Goal: Task Accomplishment & Management: Use online tool/utility

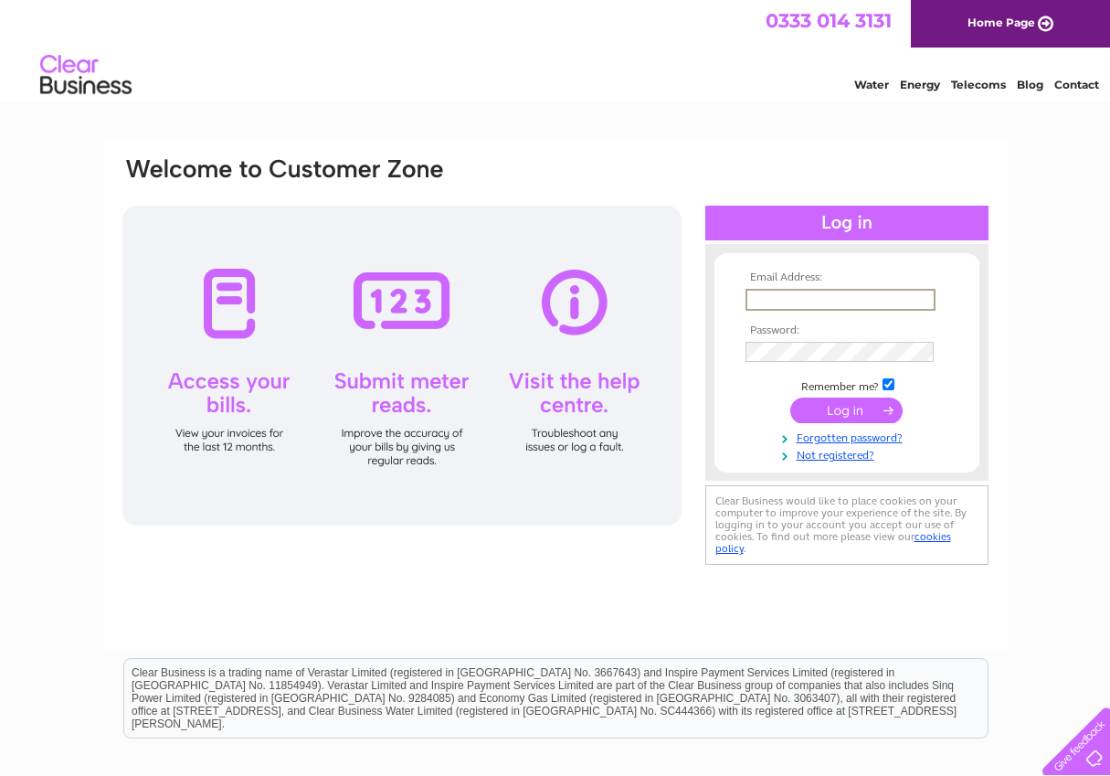
click at [773, 298] on input "text" at bounding box center [841, 300] width 190 height 22
type input "allyatblackdog@aol.com"
click at [836, 413] on input "submit" at bounding box center [847, 411] width 112 height 26
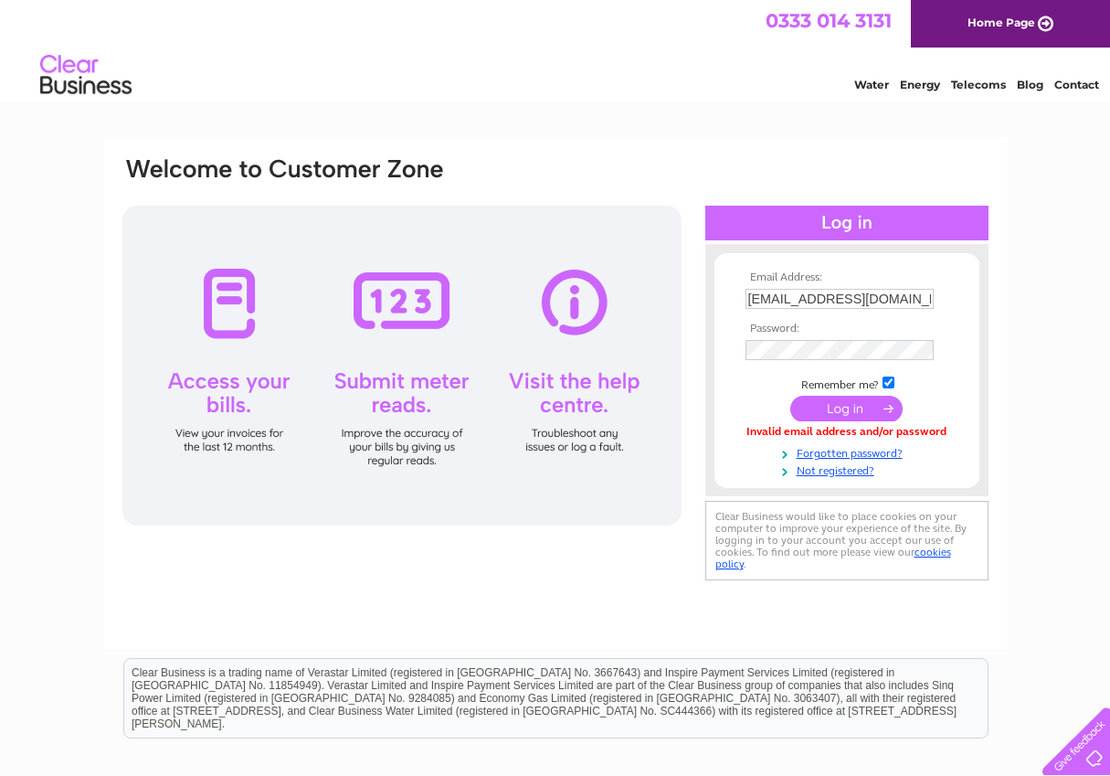
click at [398, 376] on div at bounding box center [401, 366] width 559 height 320
click at [837, 458] on link "Forgotten password?" at bounding box center [849, 453] width 207 height 17
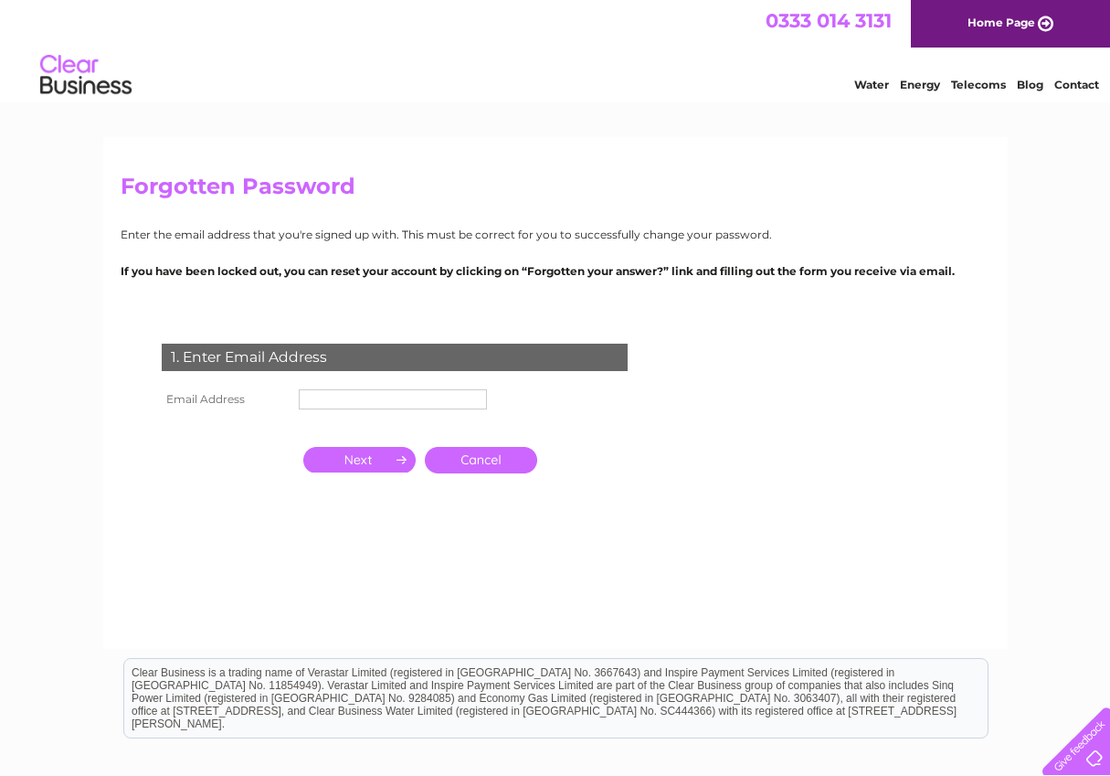
click at [299, 389] on input "text" at bounding box center [393, 399] width 188 height 20
type input "allyatblackdog@aol.com"
click at [384, 468] on input "button" at bounding box center [359, 460] width 112 height 26
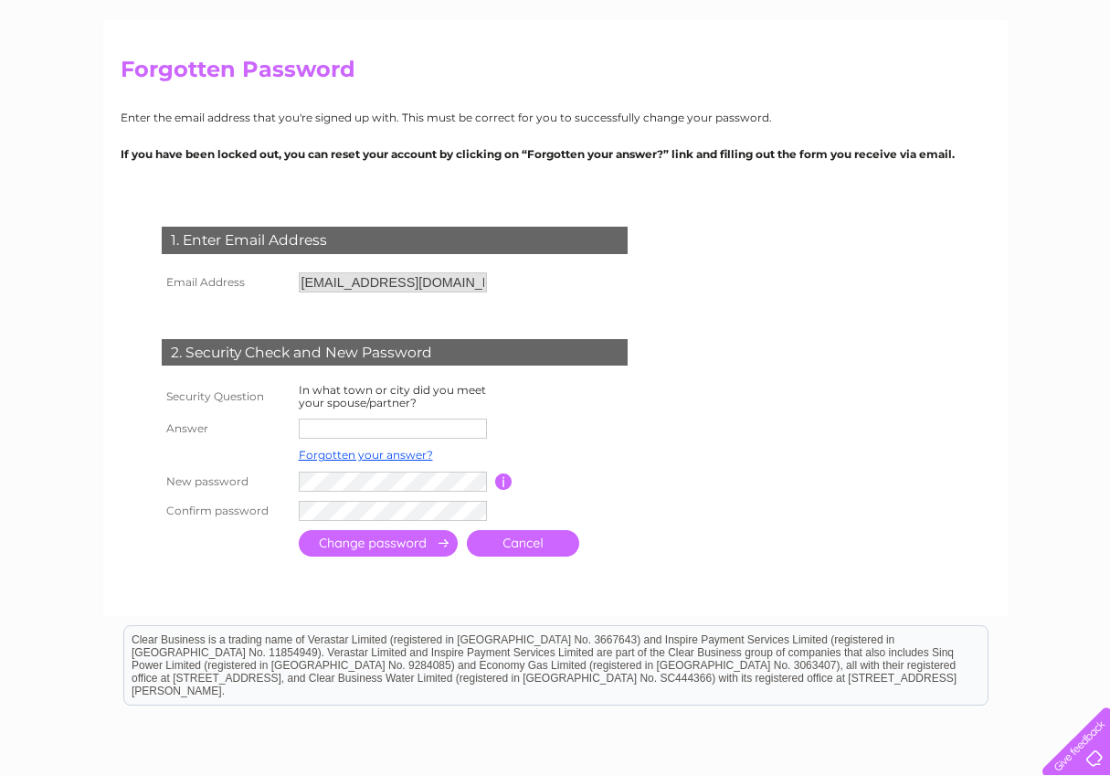
scroll to position [183, 0]
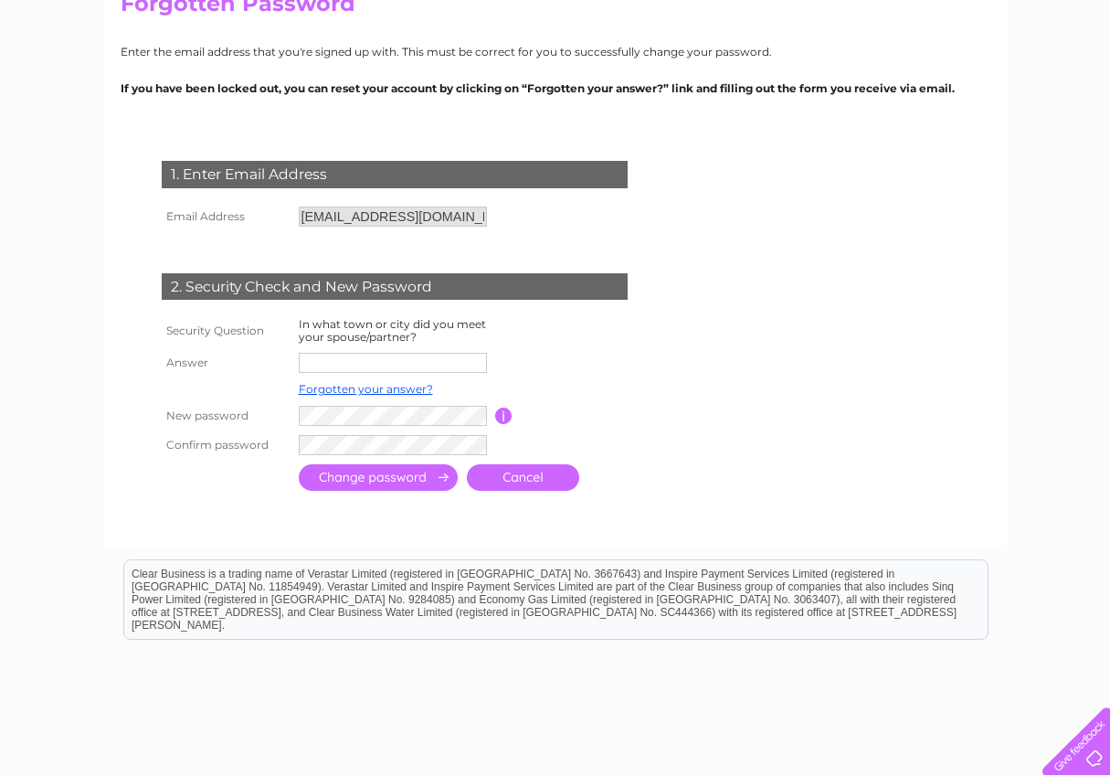
click at [322, 356] on input "text" at bounding box center [393, 363] width 188 height 20
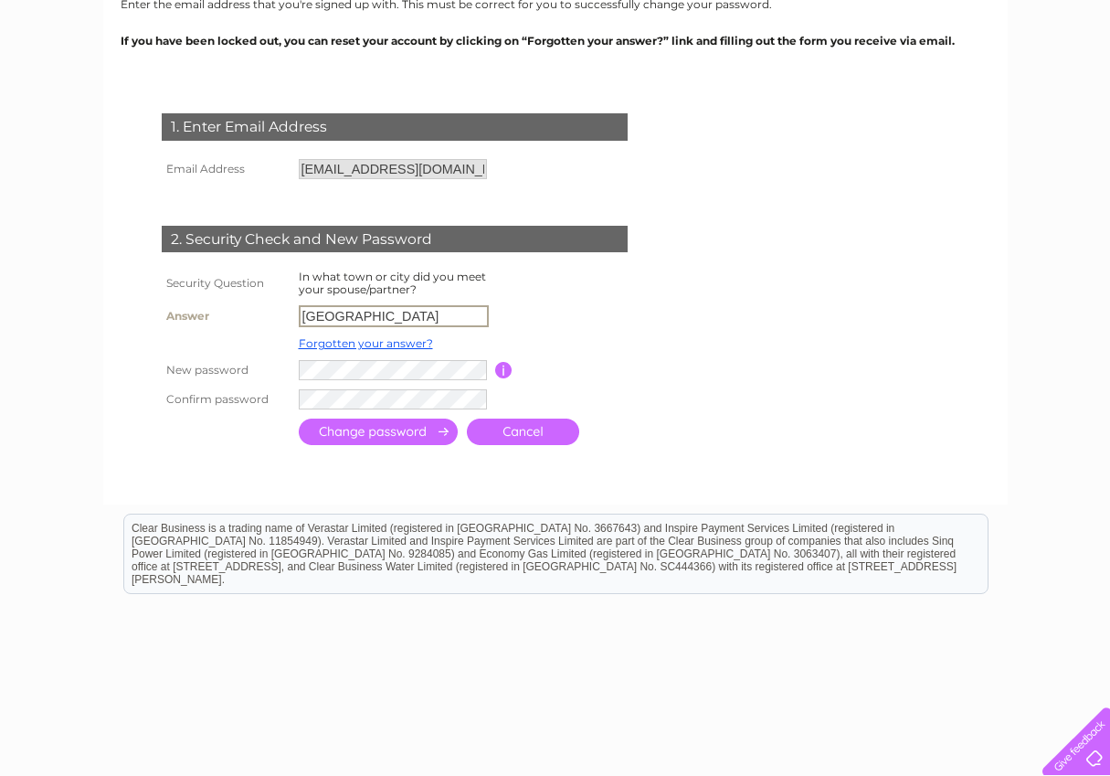
scroll to position [285, 0]
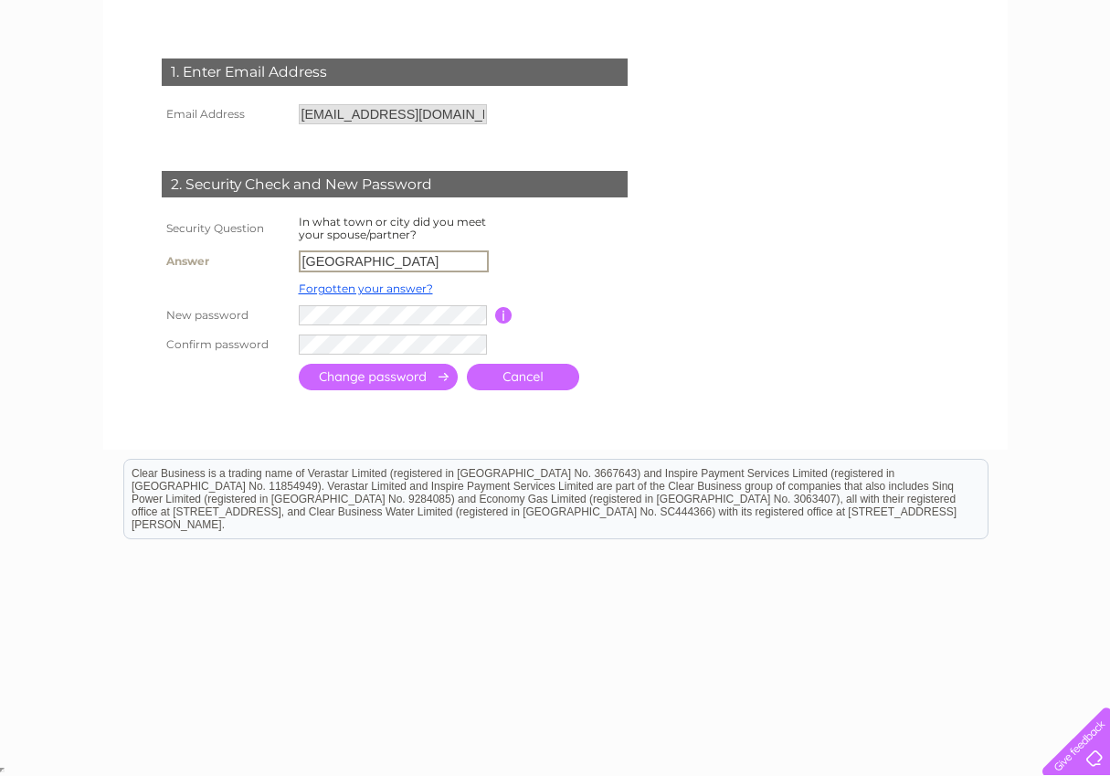
type input "ABERDEEN"
click at [391, 380] on input "submit" at bounding box center [378, 377] width 159 height 27
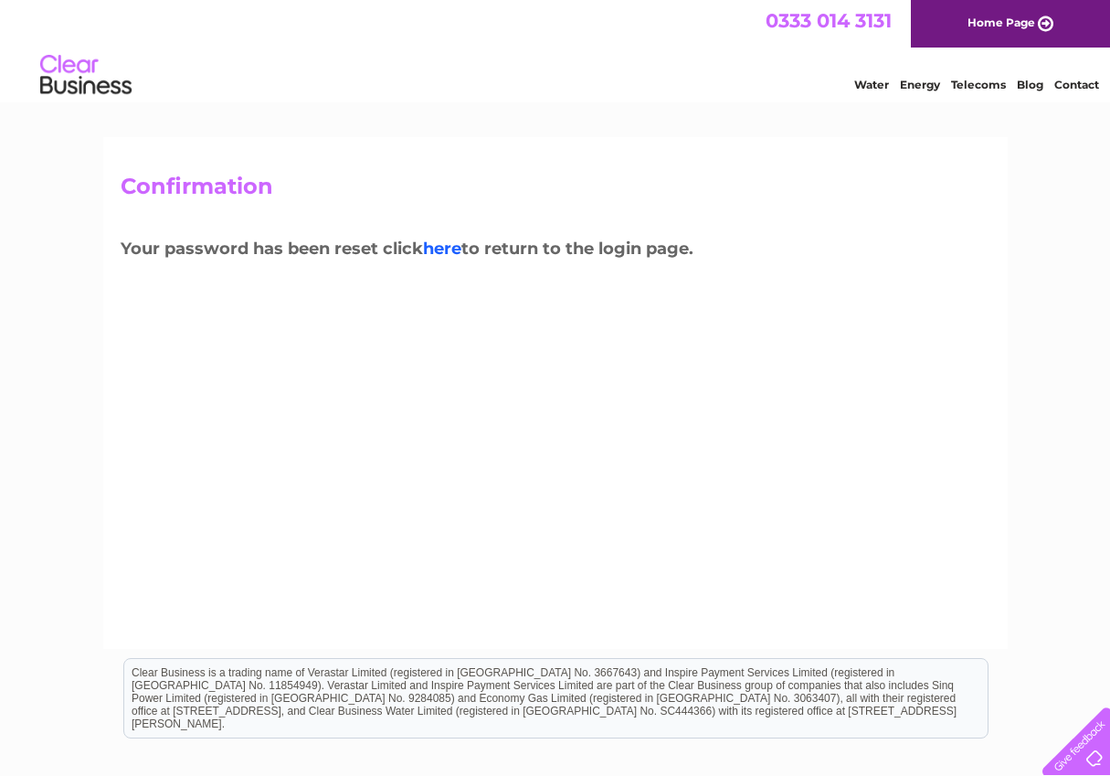
click at [457, 250] on link "here" at bounding box center [442, 249] width 38 height 20
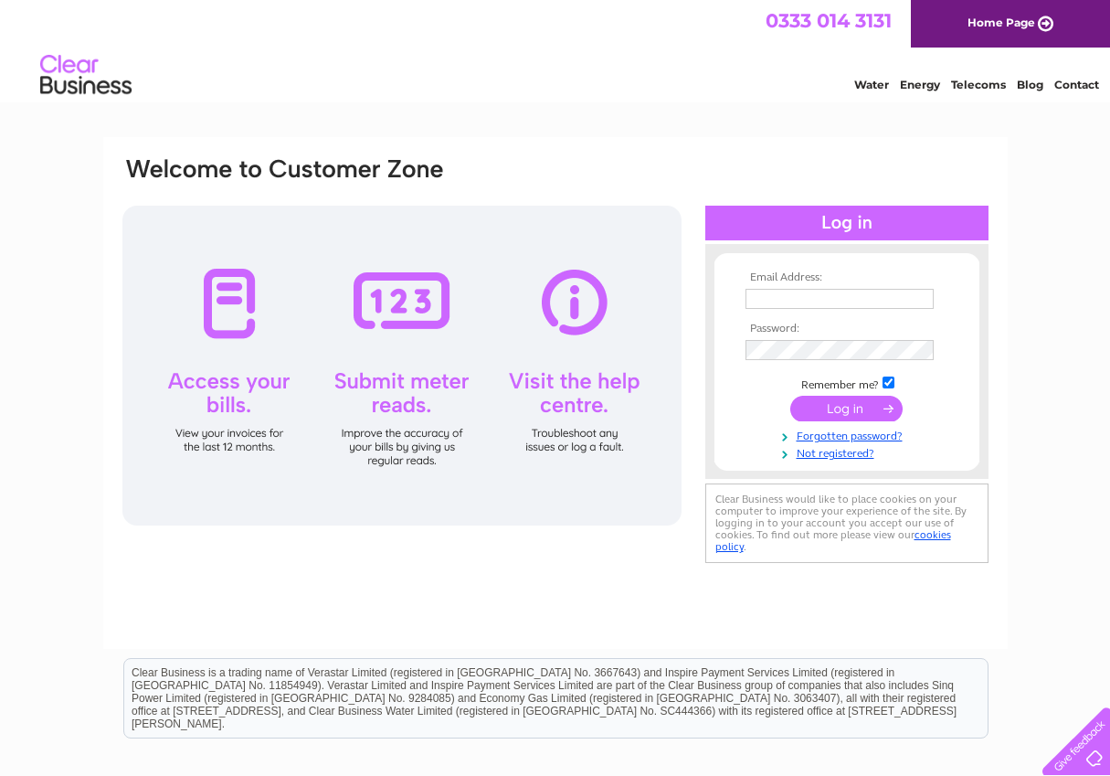
type input "[EMAIL_ADDRESS][DOMAIN_NAME]"
click at [385, 338] on div at bounding box center [401, 366] width 559 height 320
click at [388, 325] on div at bounding box center [401, 366] width 559 height 320
click at [398, 385] on div at bounding box center [401, 366] width 559 height 320
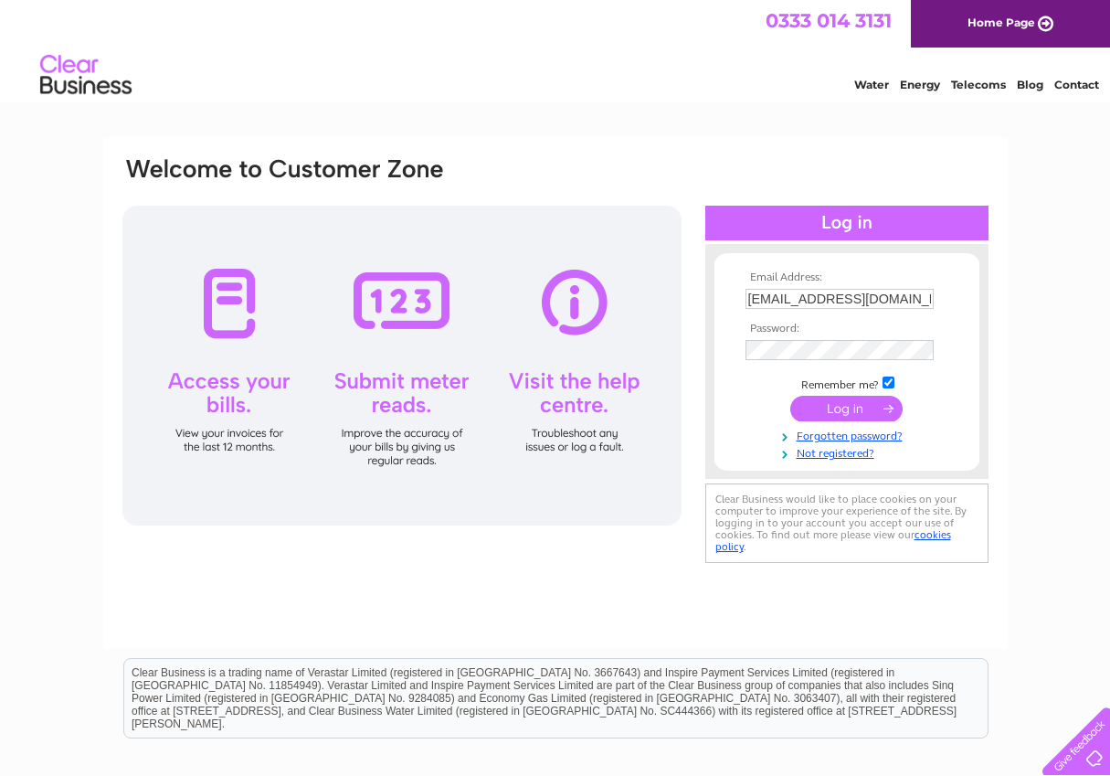
click at [398, 385] on div at bounding box center [401, 366] width 559 height 320
click at [396, 377] on div at bounding box center [401, 366] width 559 height 320
click at [846, 414] on input "submit" at bounding box center [847, 409] width 112 height 26
click at [831, 402] on input "submit" at bounding box center [847, 409] width 112 height 26
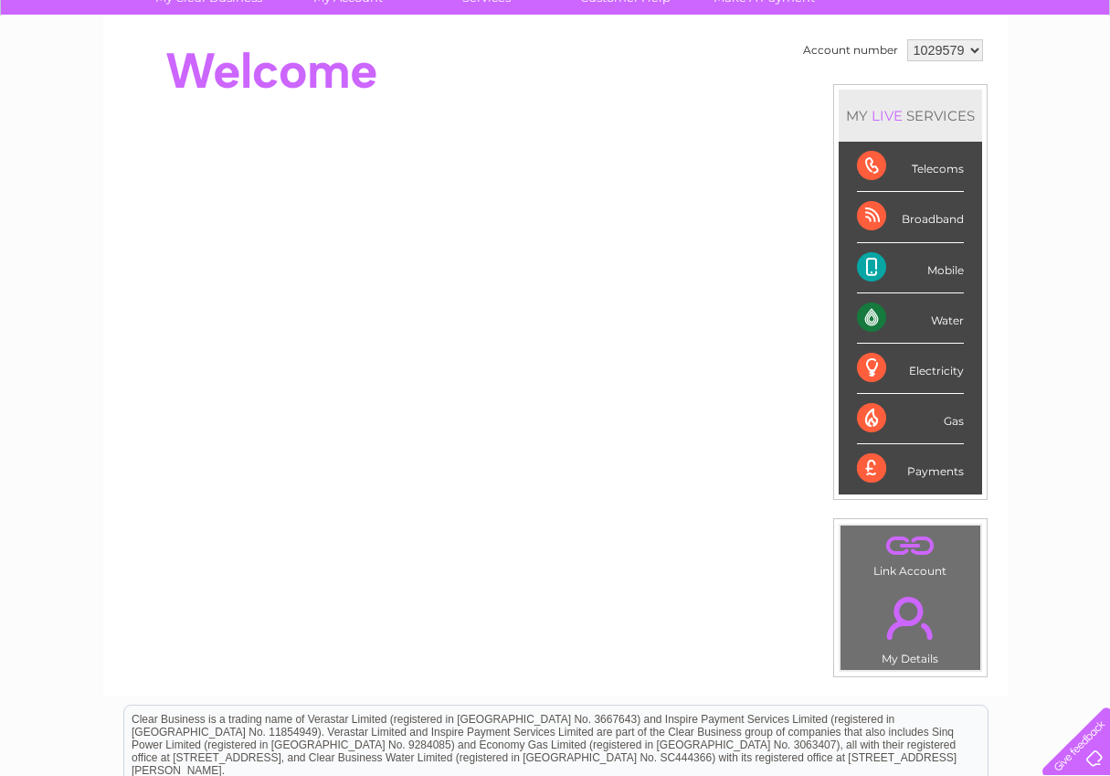
scroll to position [183, 0]
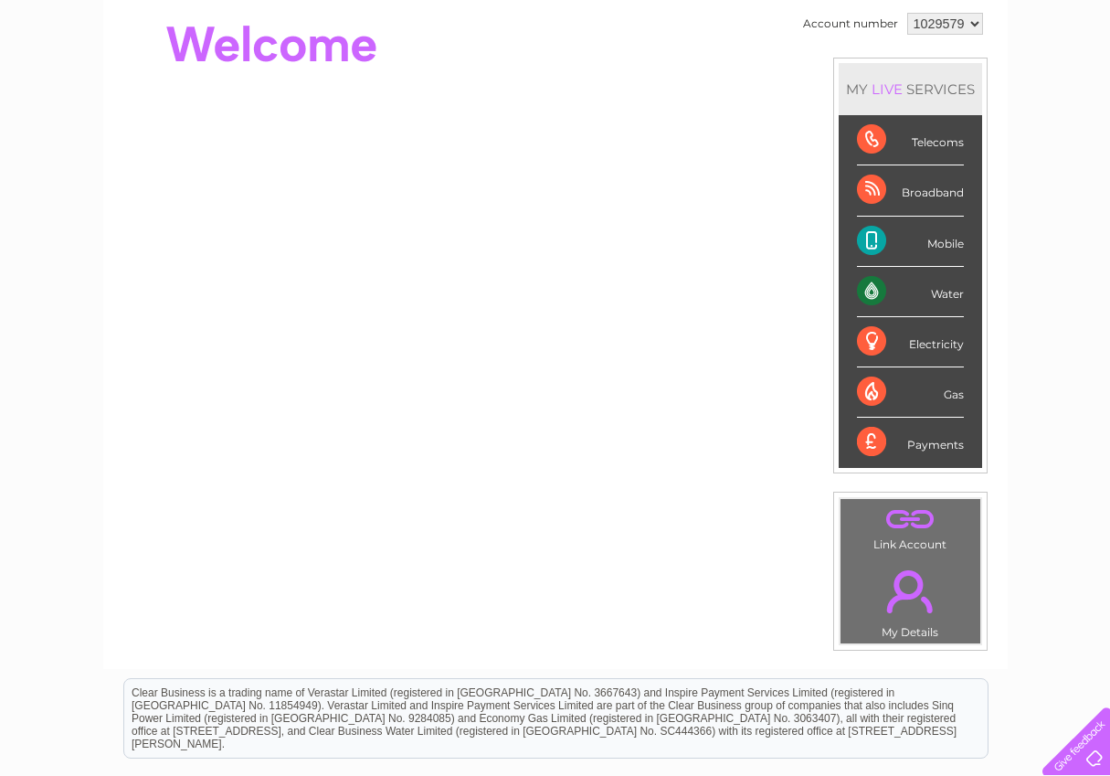
click at [911, 293] on div "Water" at bounding box center [910, 292] width 107 height 50
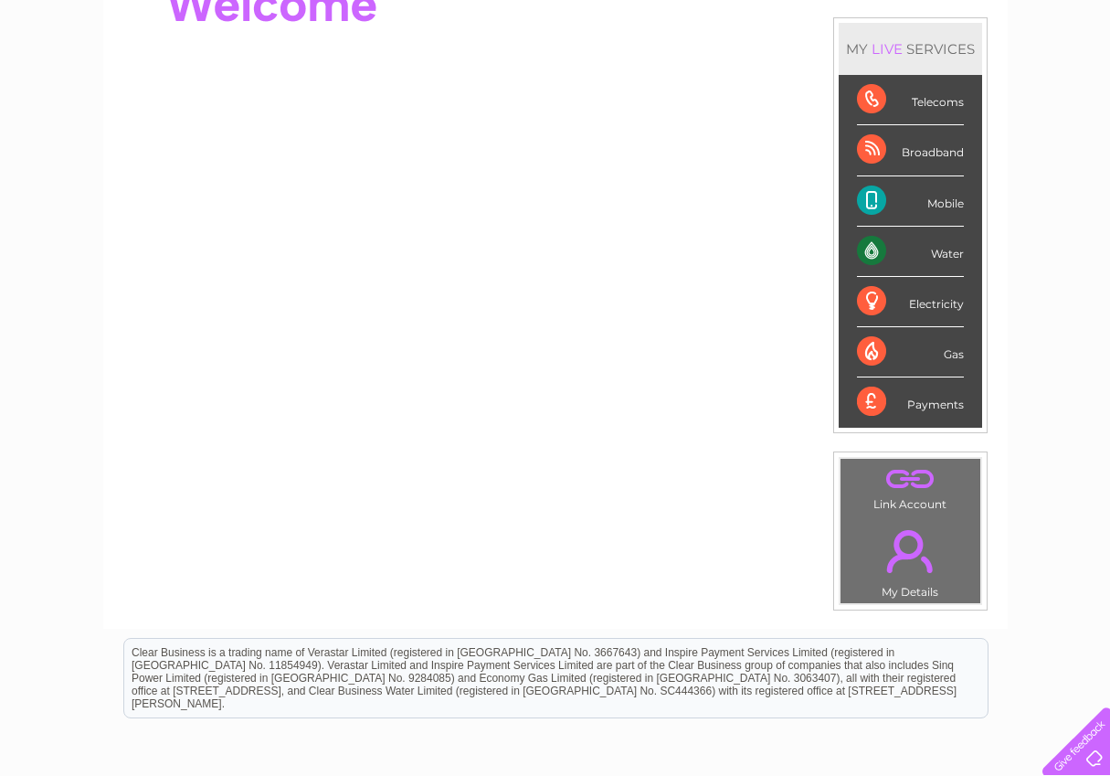
scroll to position [244, 0]
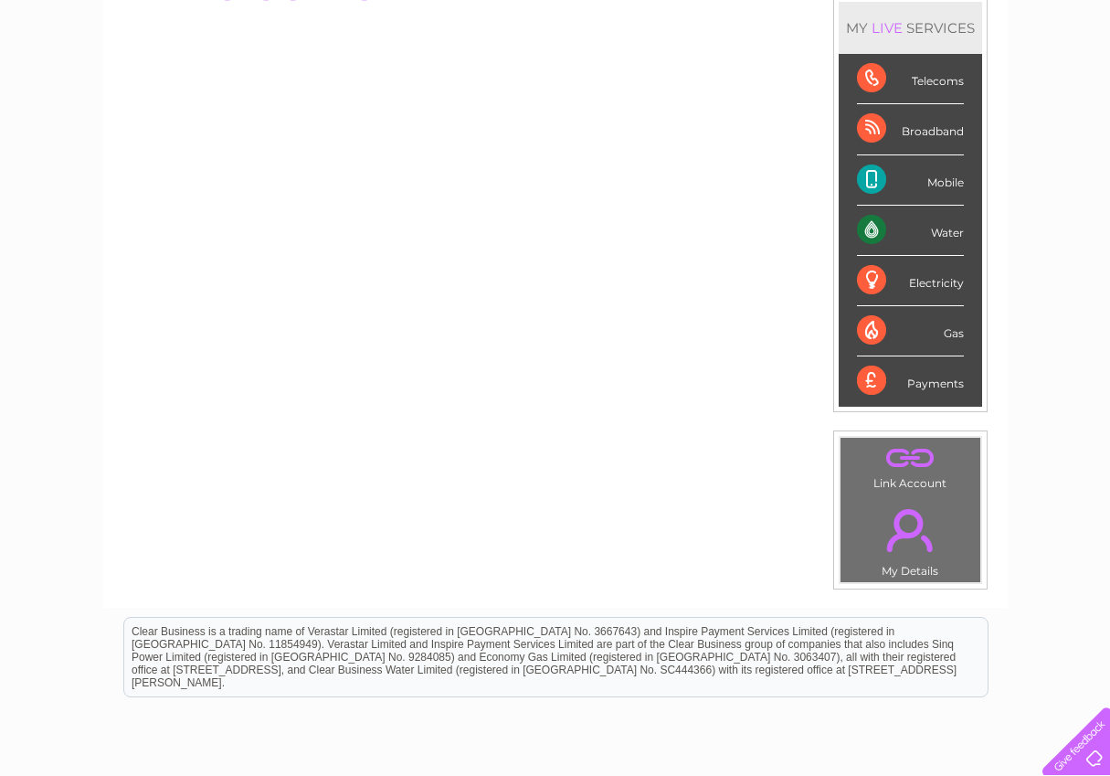
click at [910, 227] on div "Water" at bounding box center [910, 231] width 107 height 50
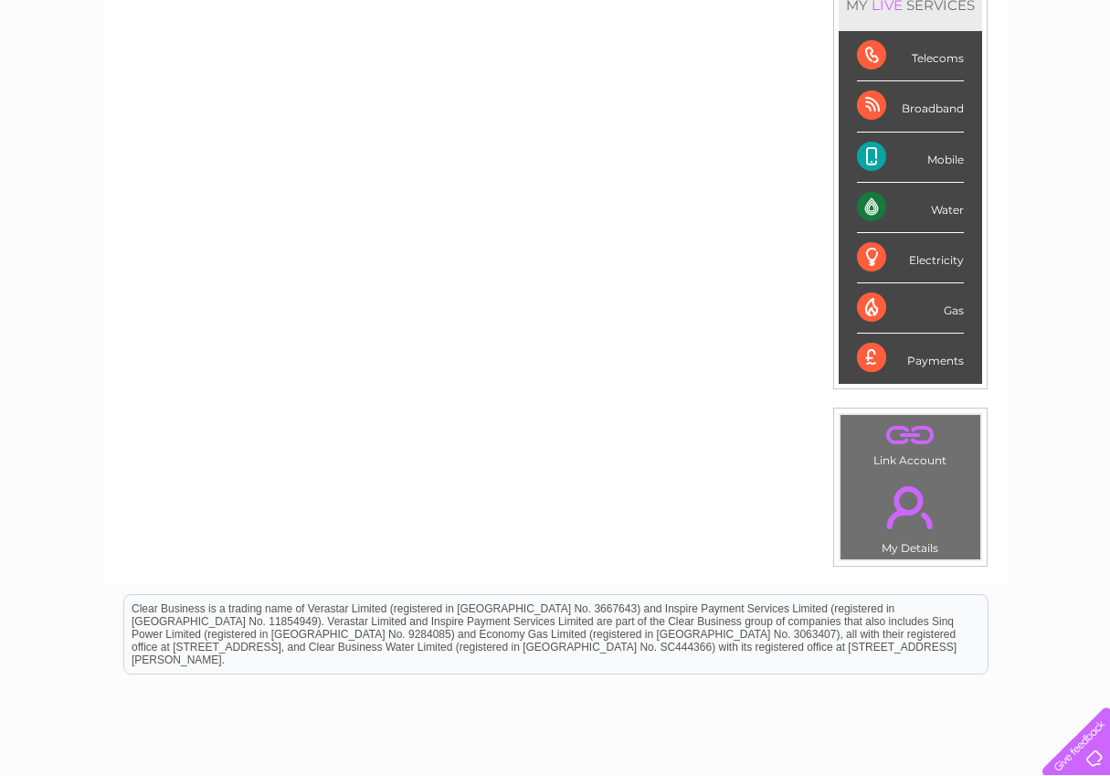
scroll to position [98, 0]
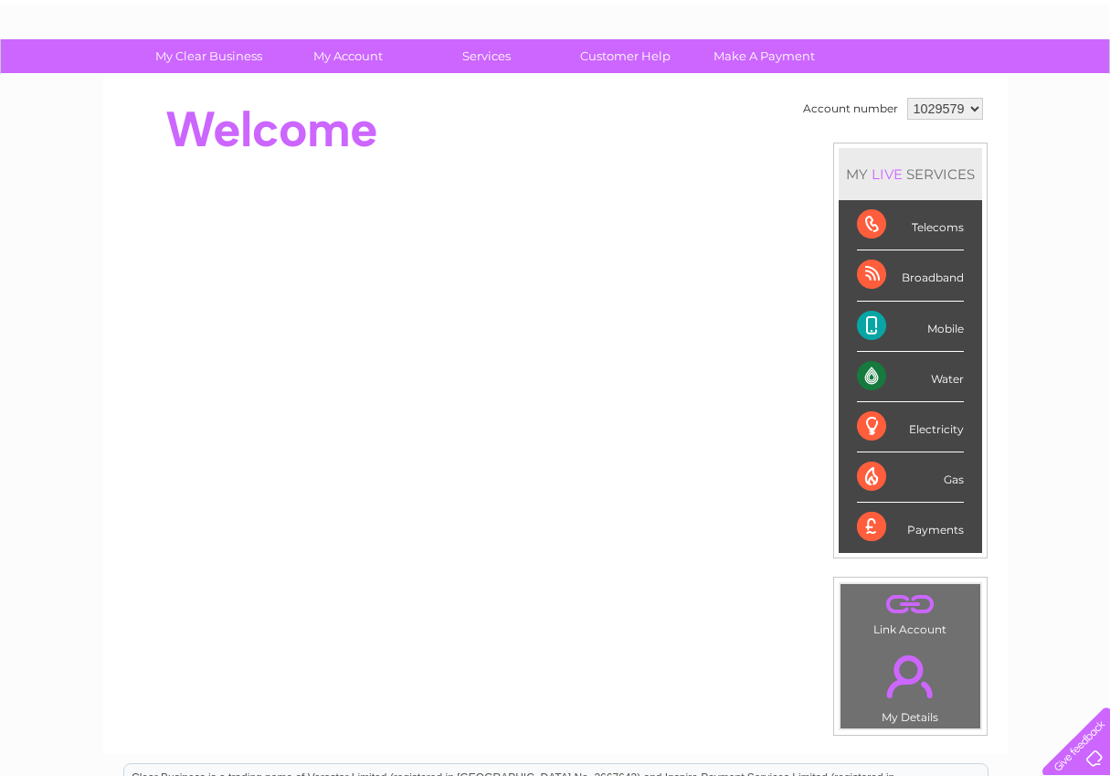
click at [929, 369] on div "Water" at bounding box center [910, 377] width 107 height 50
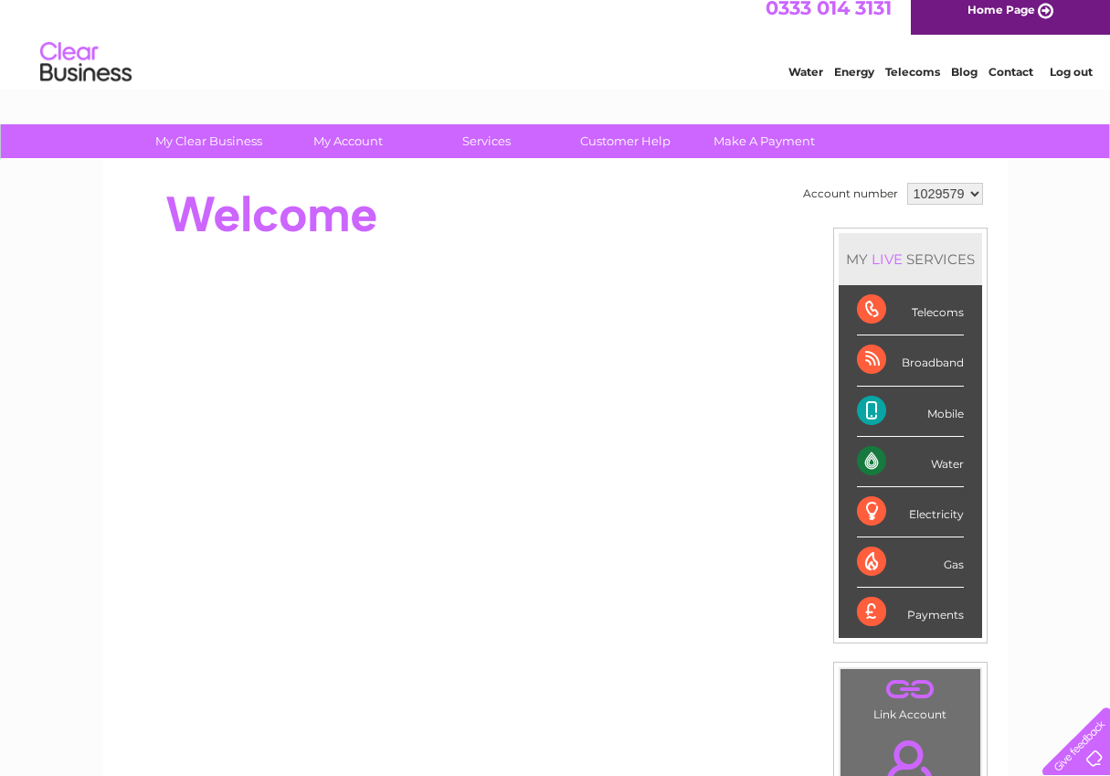
scroll to position [0, 0]
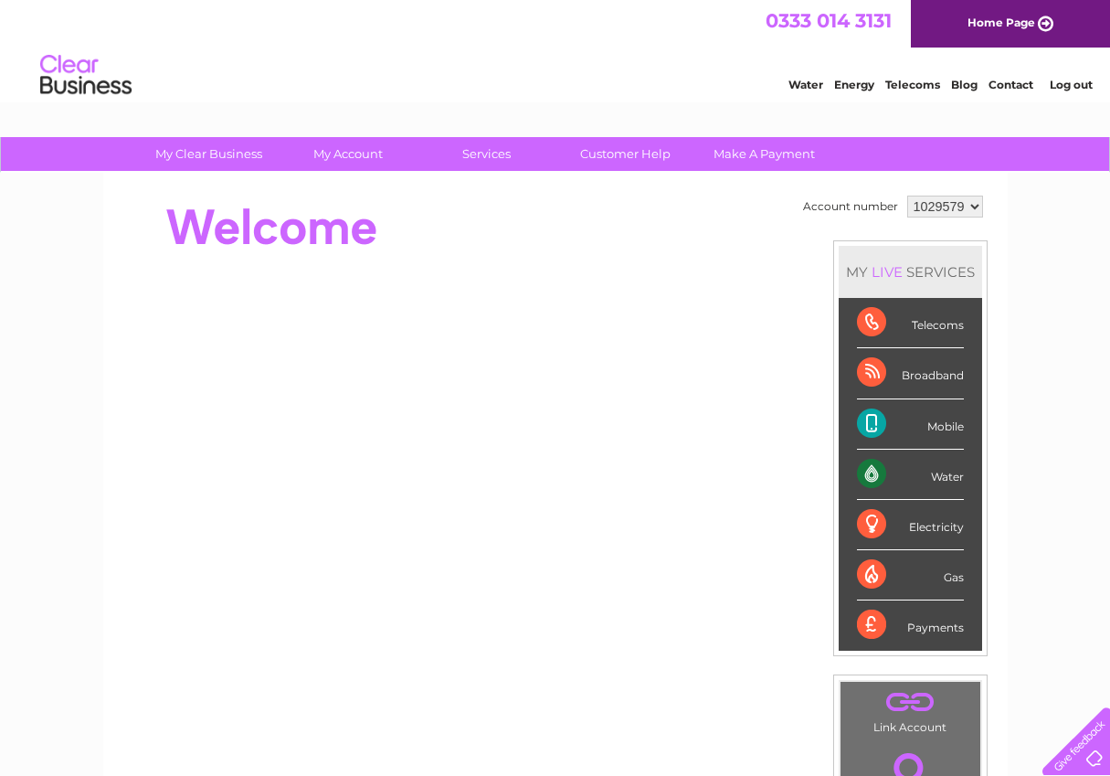
click at [816, 80] on link "Water" at bounding box center [806, 85] width 35 height 14
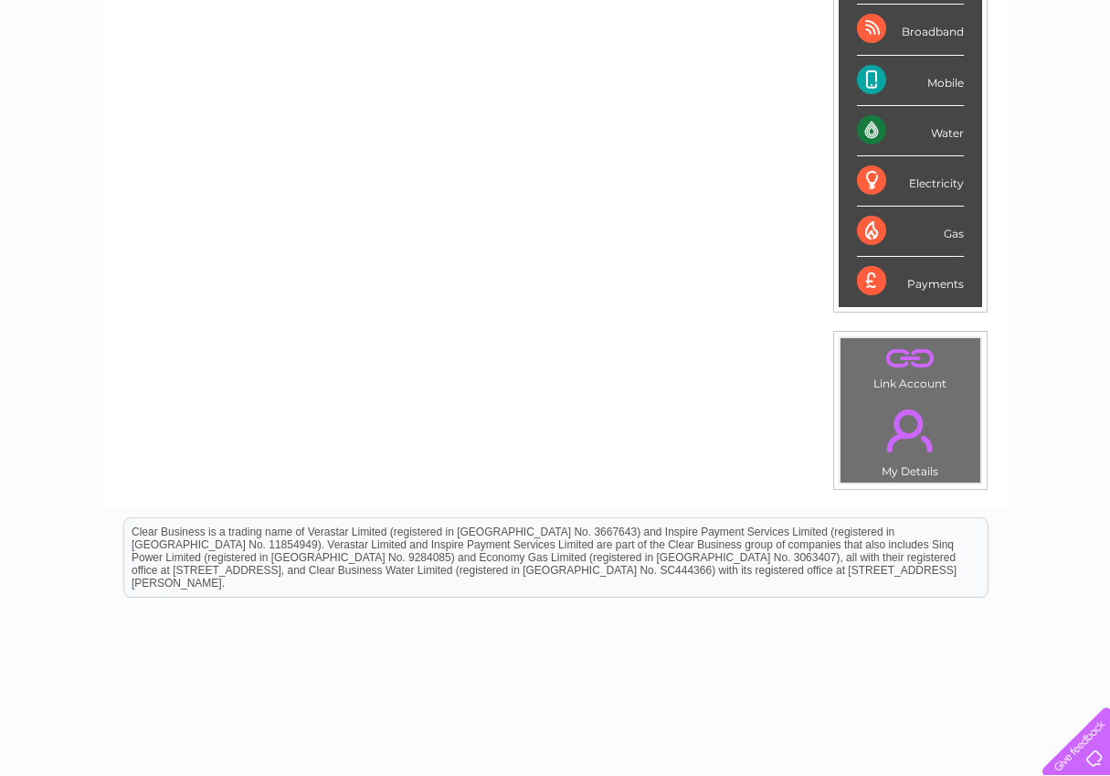
scroll to position [366, 0]
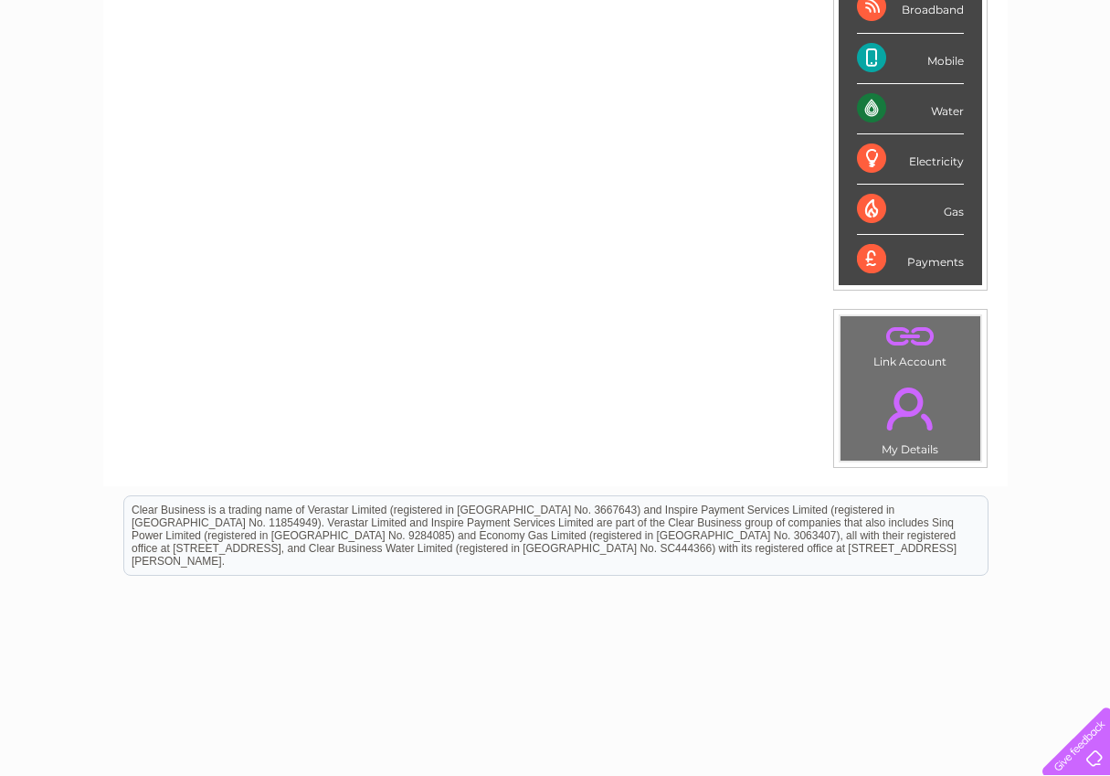
click at [899, 105] on div "Water" at bounding box center [910, 109] width 107 height 50
click at [874, 105] on div "Water" at bounding box center [910, 109] width 107 height 50
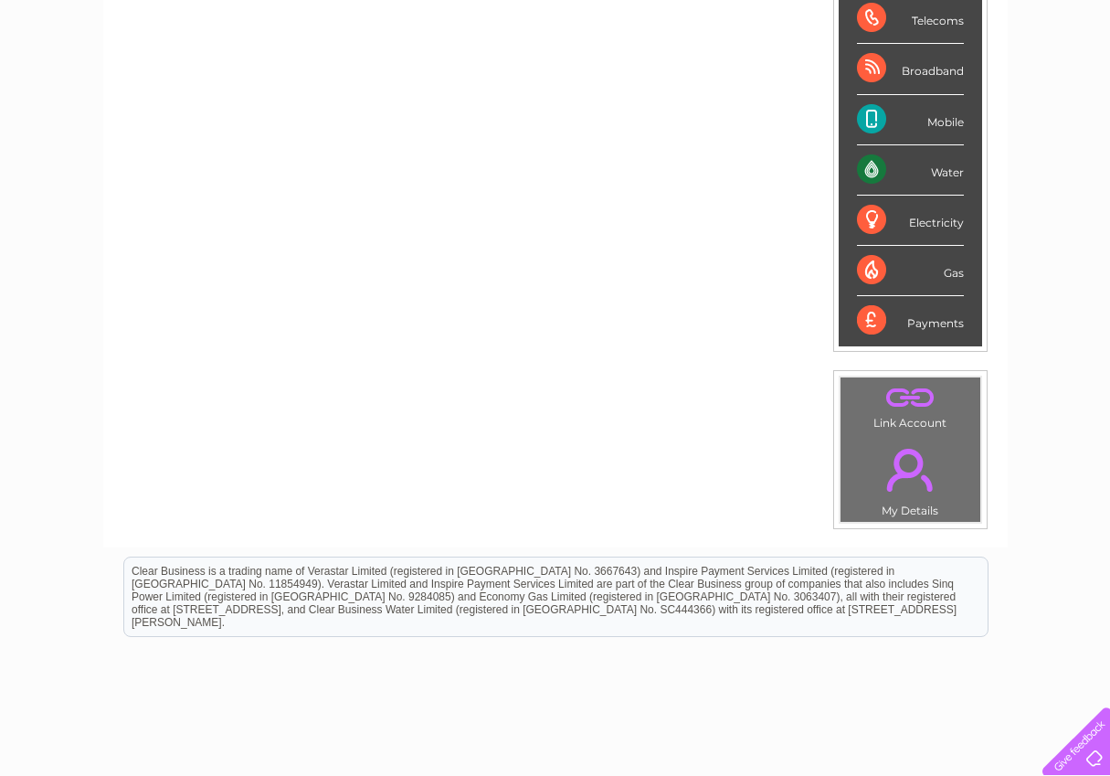
click at [874, 105] on div "Mobile" at bounding box center [910, 120] width 107 height 50
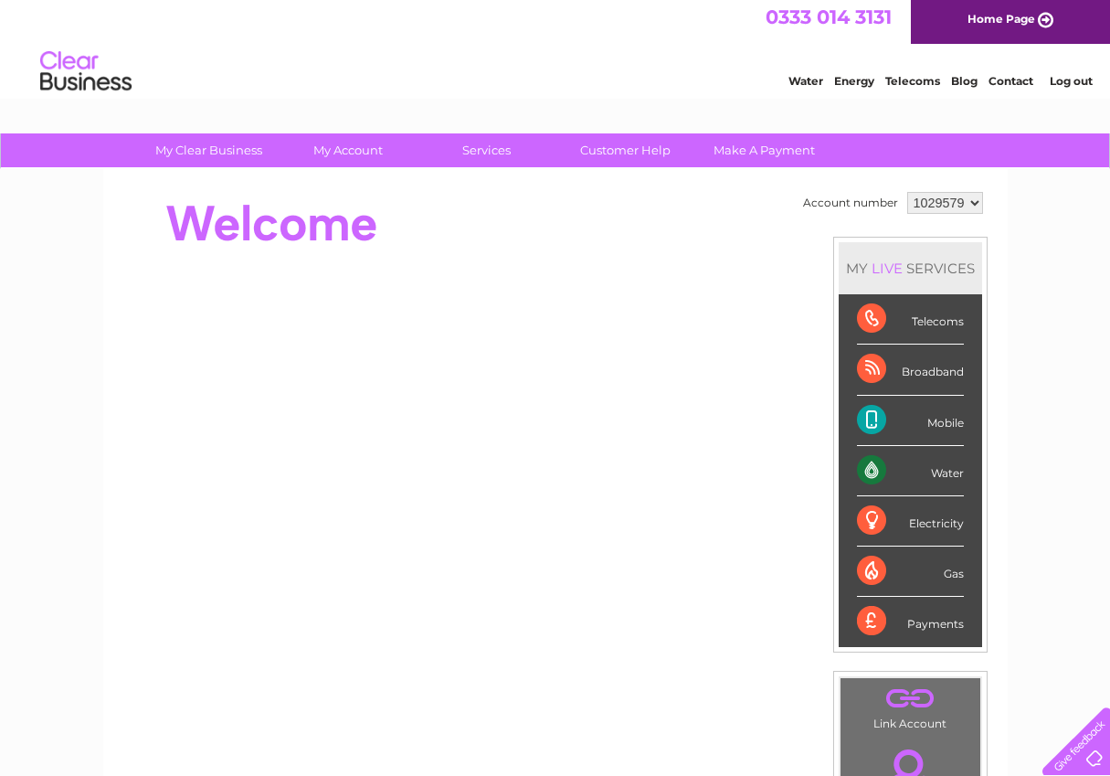
scroll to position [0, 0]
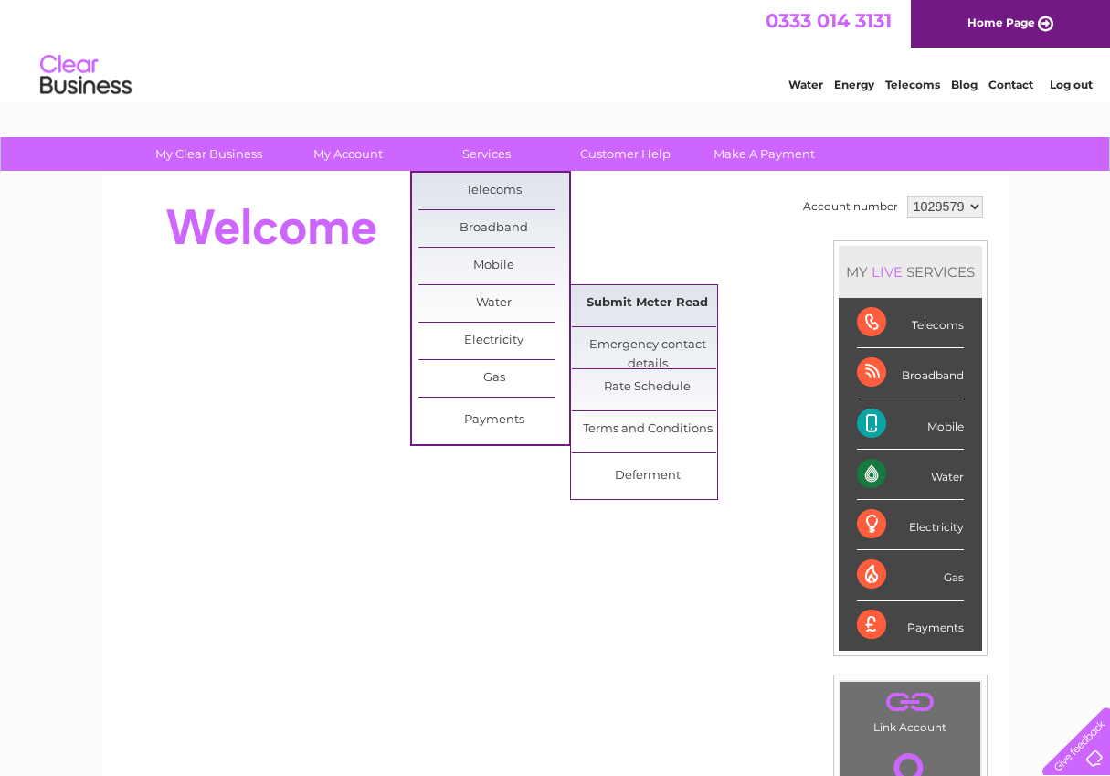
click at [619, 305] on link "Submit Meter Read" at bounding box center [647, 303] width 151 height 37
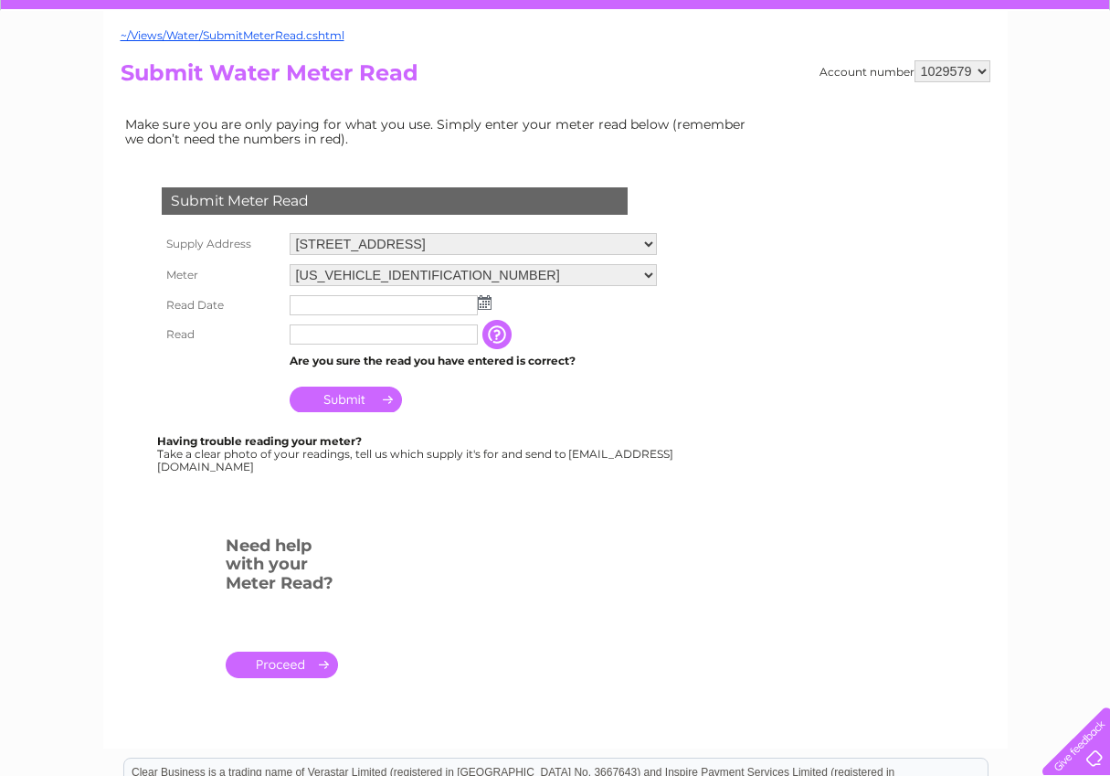
scroll to position [183, 0]
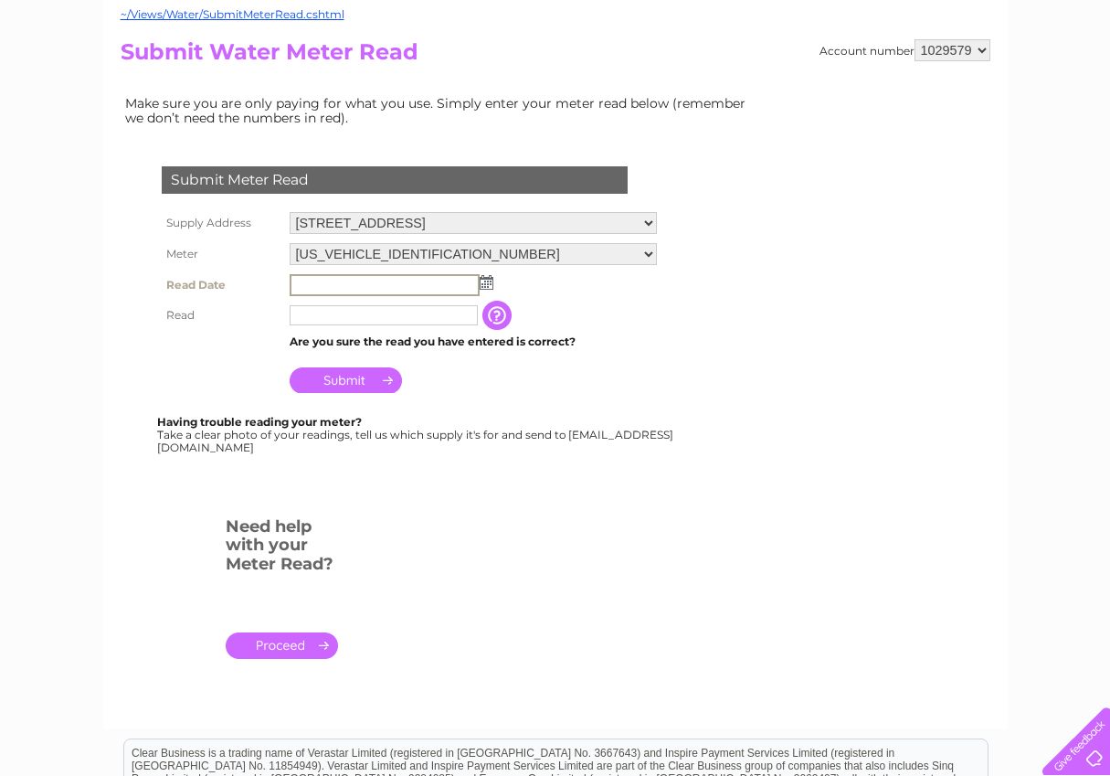
click at [320, 281] on input "text" at bounding box center [385, 285] width 190 height 22
click at [319, 278] on input "text" at bounding box center [385, 285] width 190 height 22
click at [486, 286] on img at bounding box center [487, 282] width 14 height 15
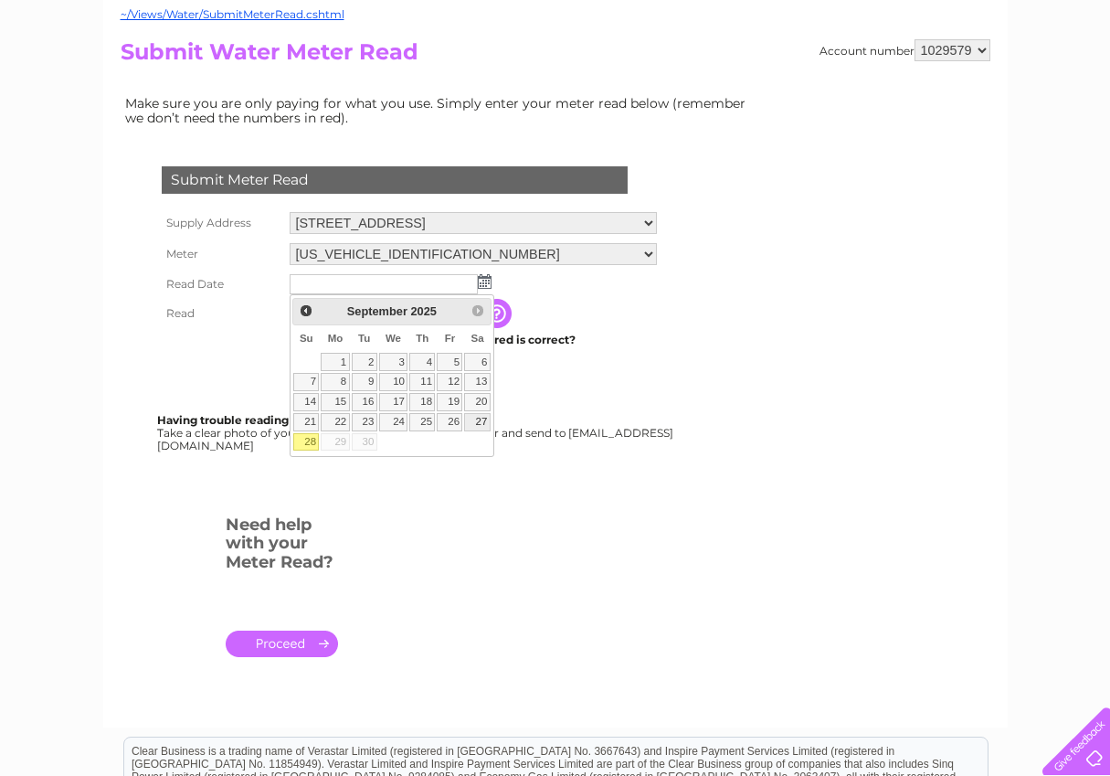
click at [479, 420] on link "27" at bounding box center [477, 422] width 26 height 18
type input "2025/09/27"
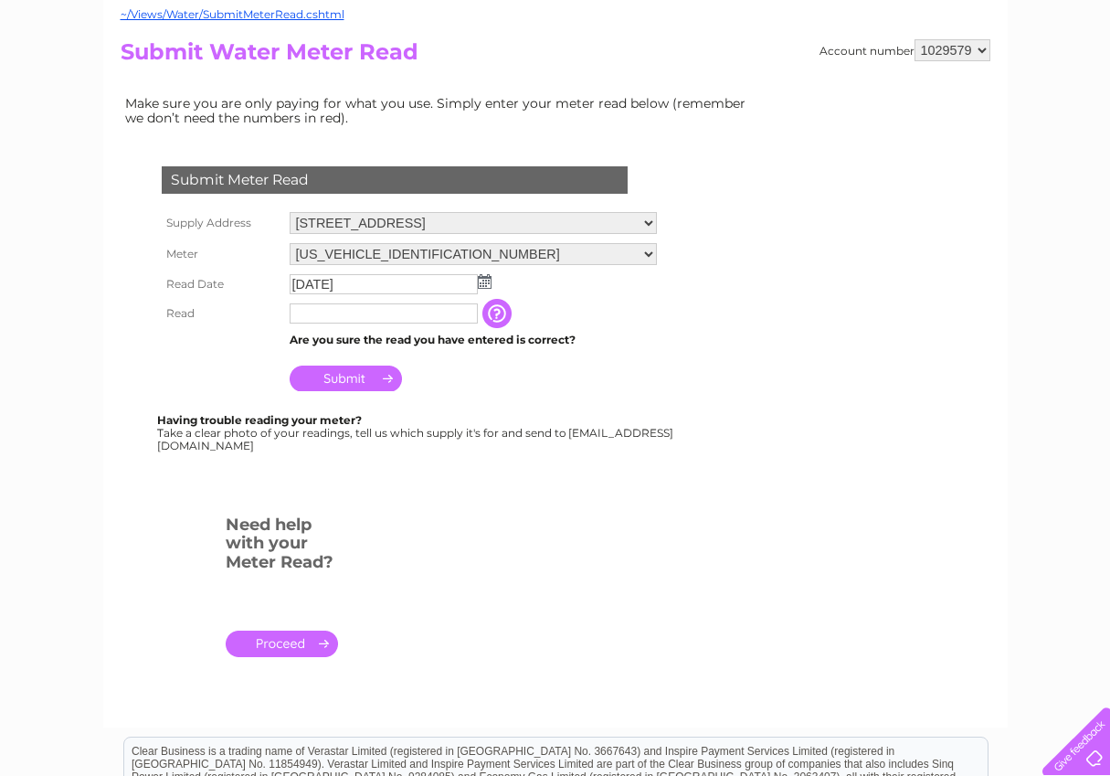
click at [342, 310] on input "text" at bounding box center [384, 313] width 188 height 20
type input "00041"
click at [346, 382] on input "Submit" at bounding box center [346, 380] width 112 height 26
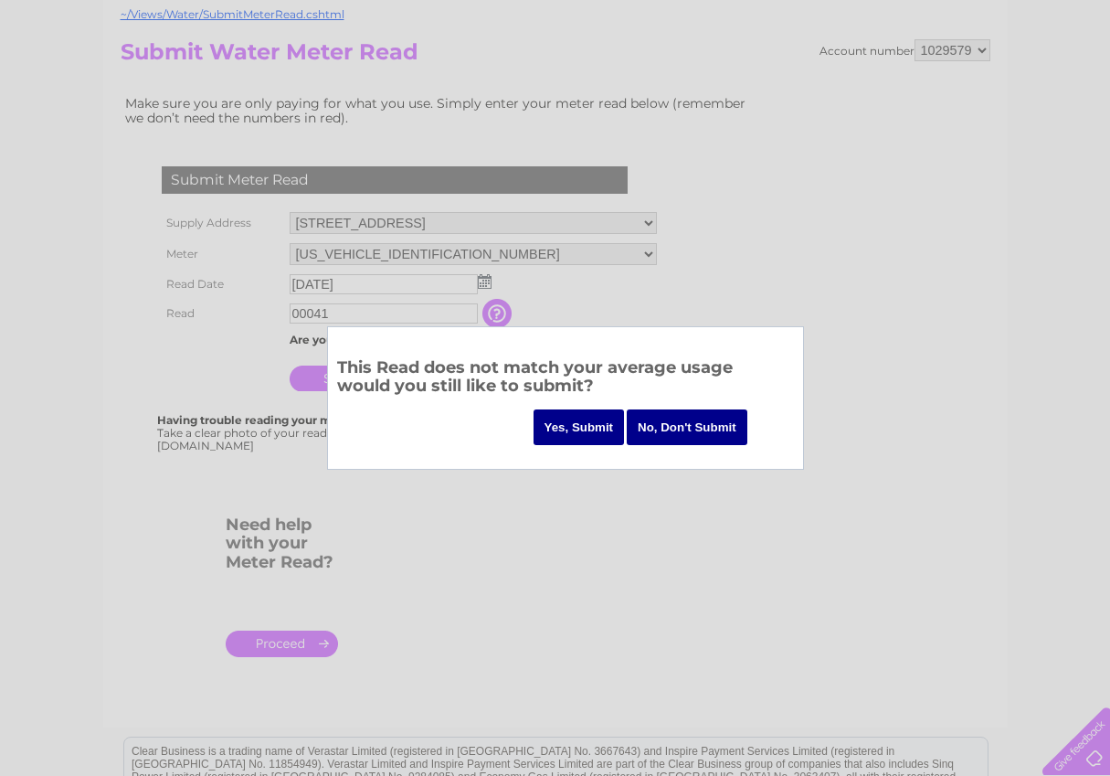
click at [690, 430] on input "No, Don't Submit" at bounding box center [687, 427] width 121 height 36
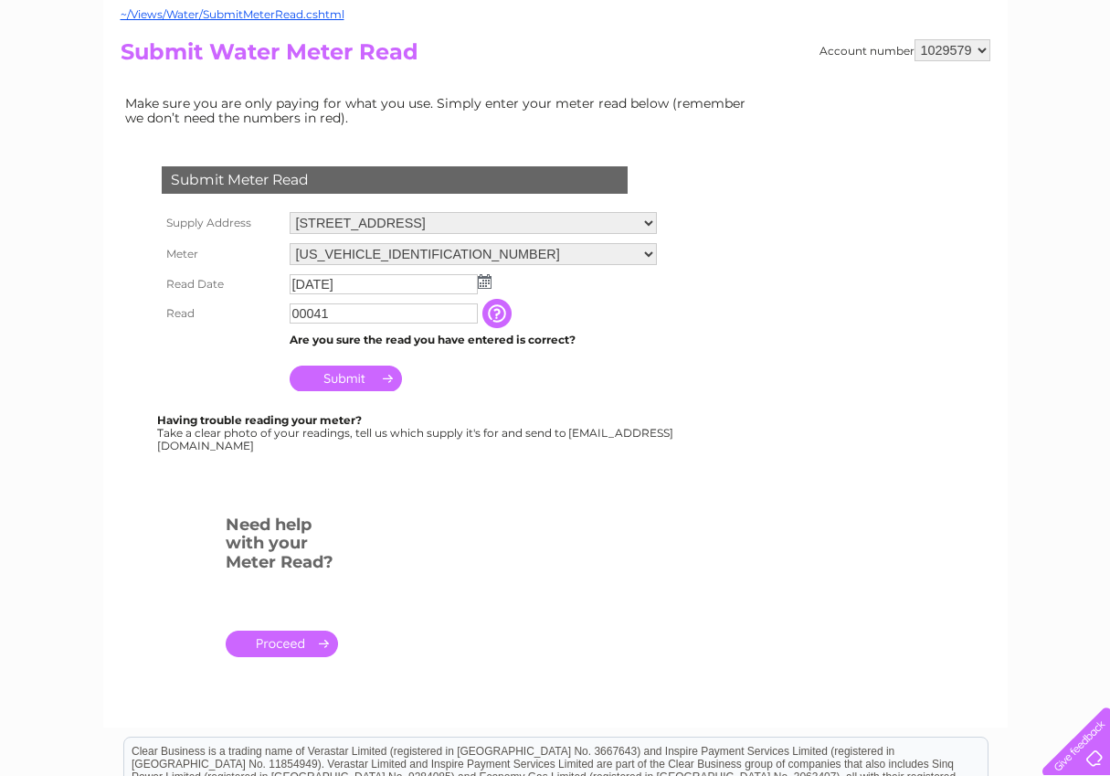
click at [335, 313] on input "00041" at bounding box center [384, 313] width 188 height 20
click at [340, 379] on input "Submit" at bounding box center [346, 379] width 112 height 26
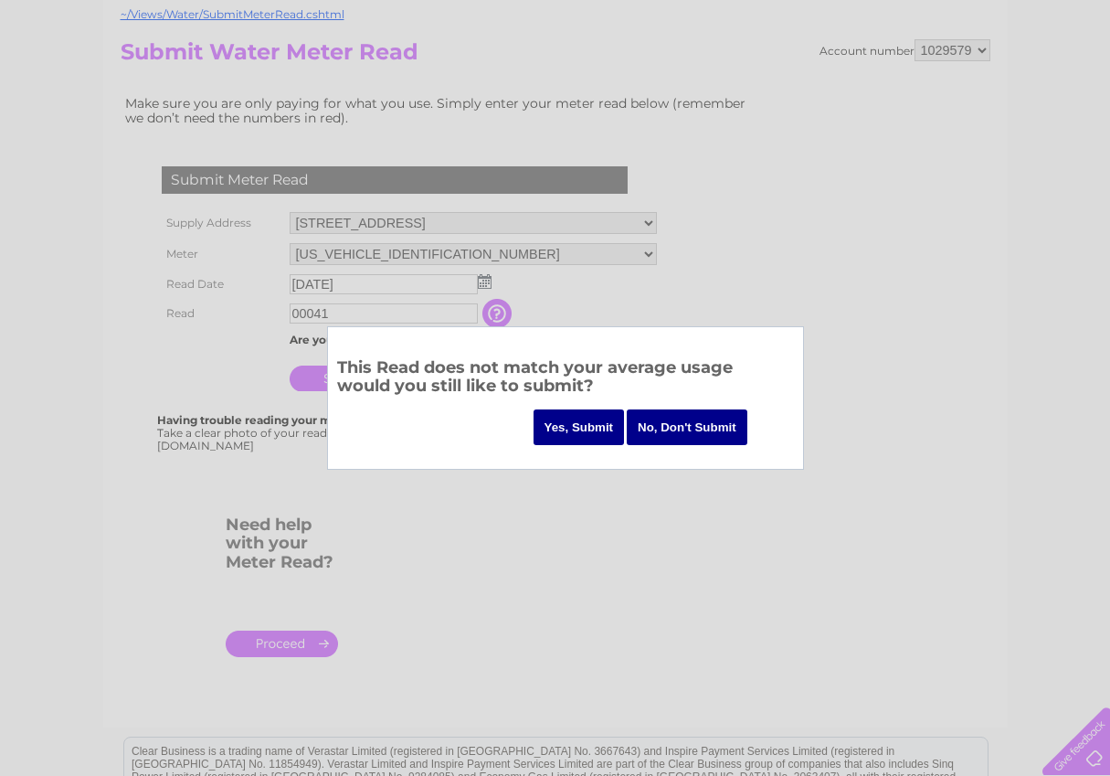
click at [593, 430] on input "Yes, Submit" at bounding box center [579, 427] width 91 height 36
